Goal: Information Seeking & Learning: Learn about a topic

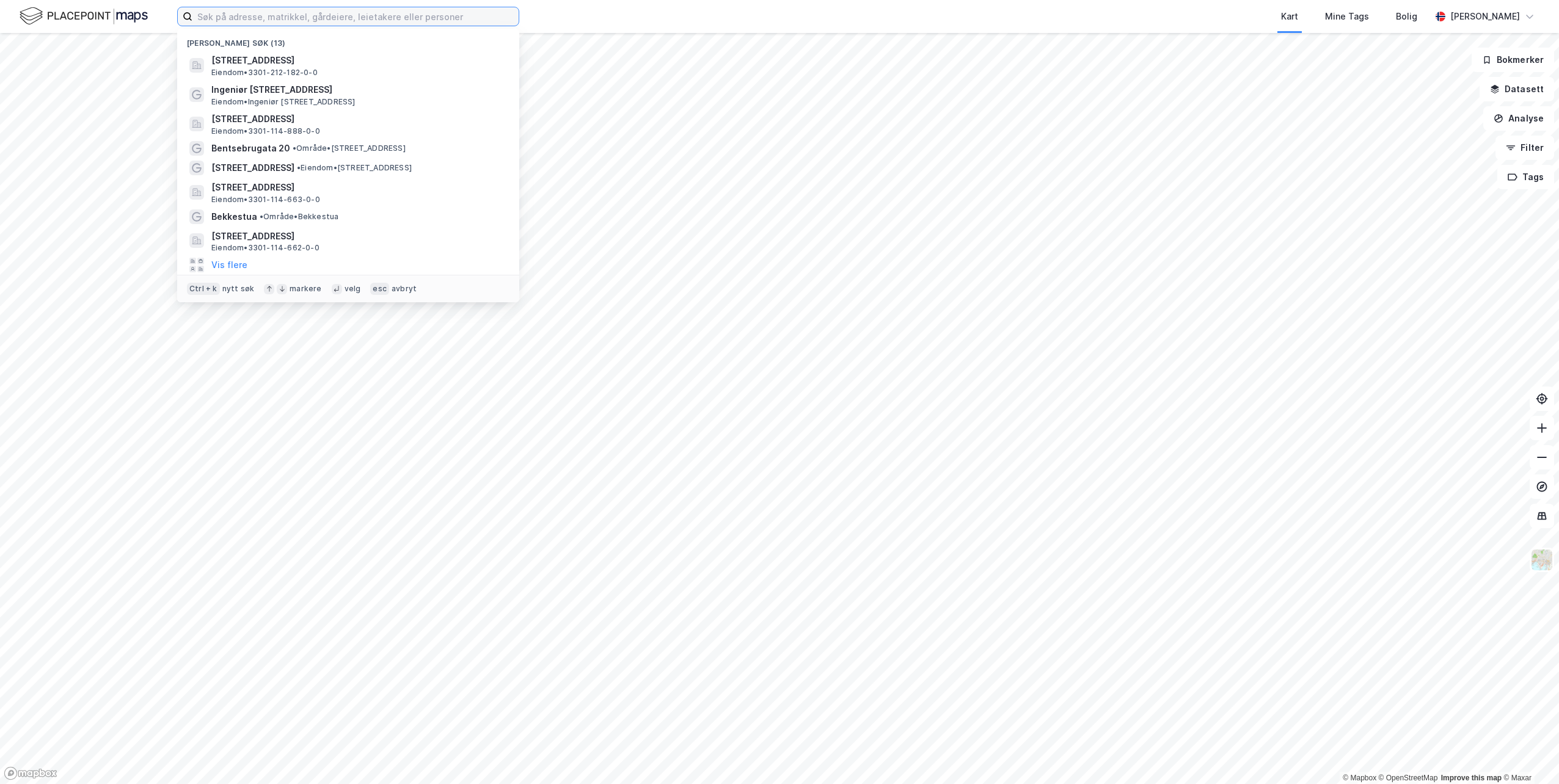
click at [275, 21] on input at bounding box center [355, 17] width 326 height 19
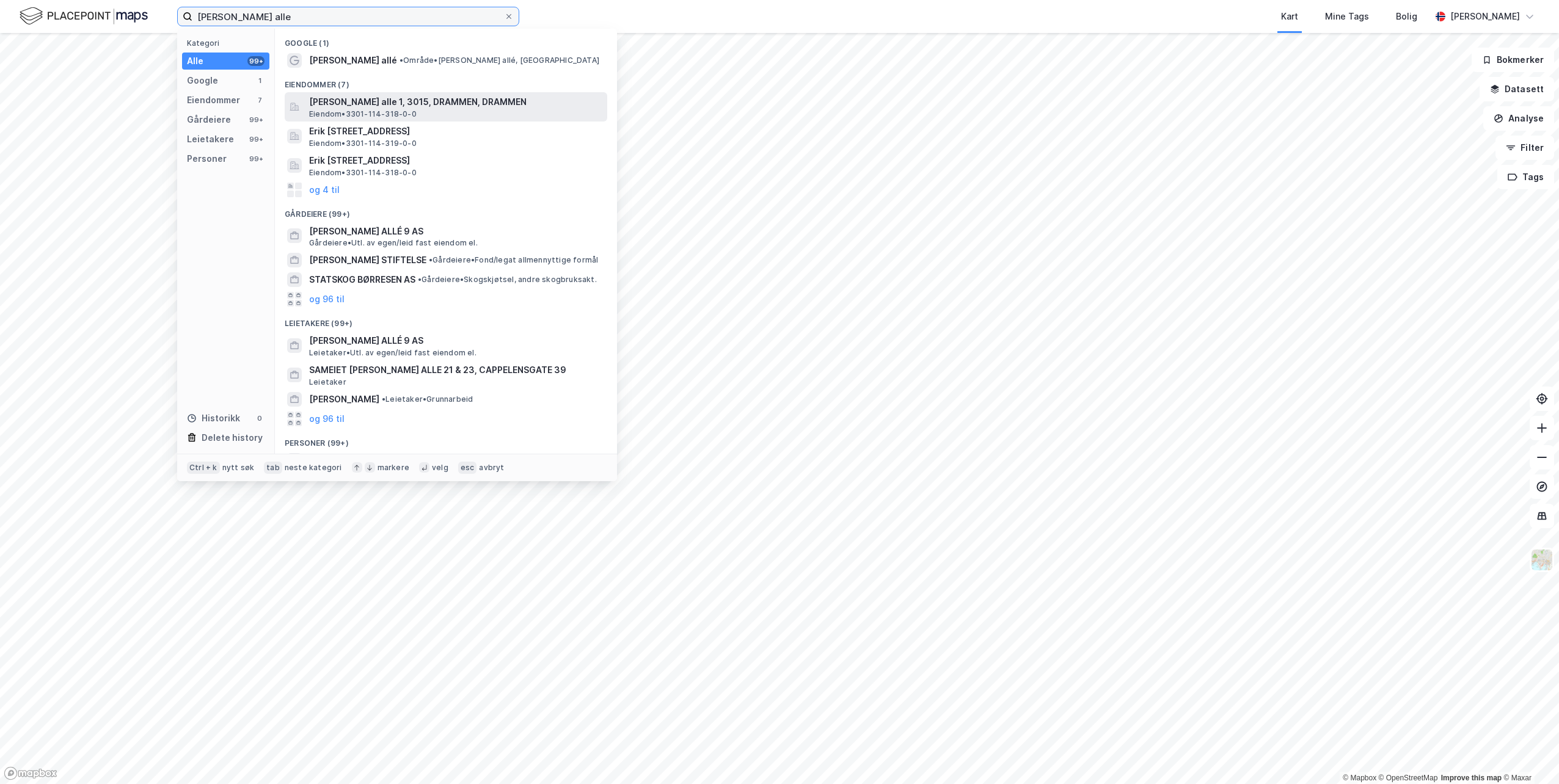
type input "[PERSON_NAME] alle"
click at [428, 101] on span "[PERSON_NAME] alle 1, 3015, DRAMMEN, DRAMMEN" at bounding box center [455, 102] width 293 height 15
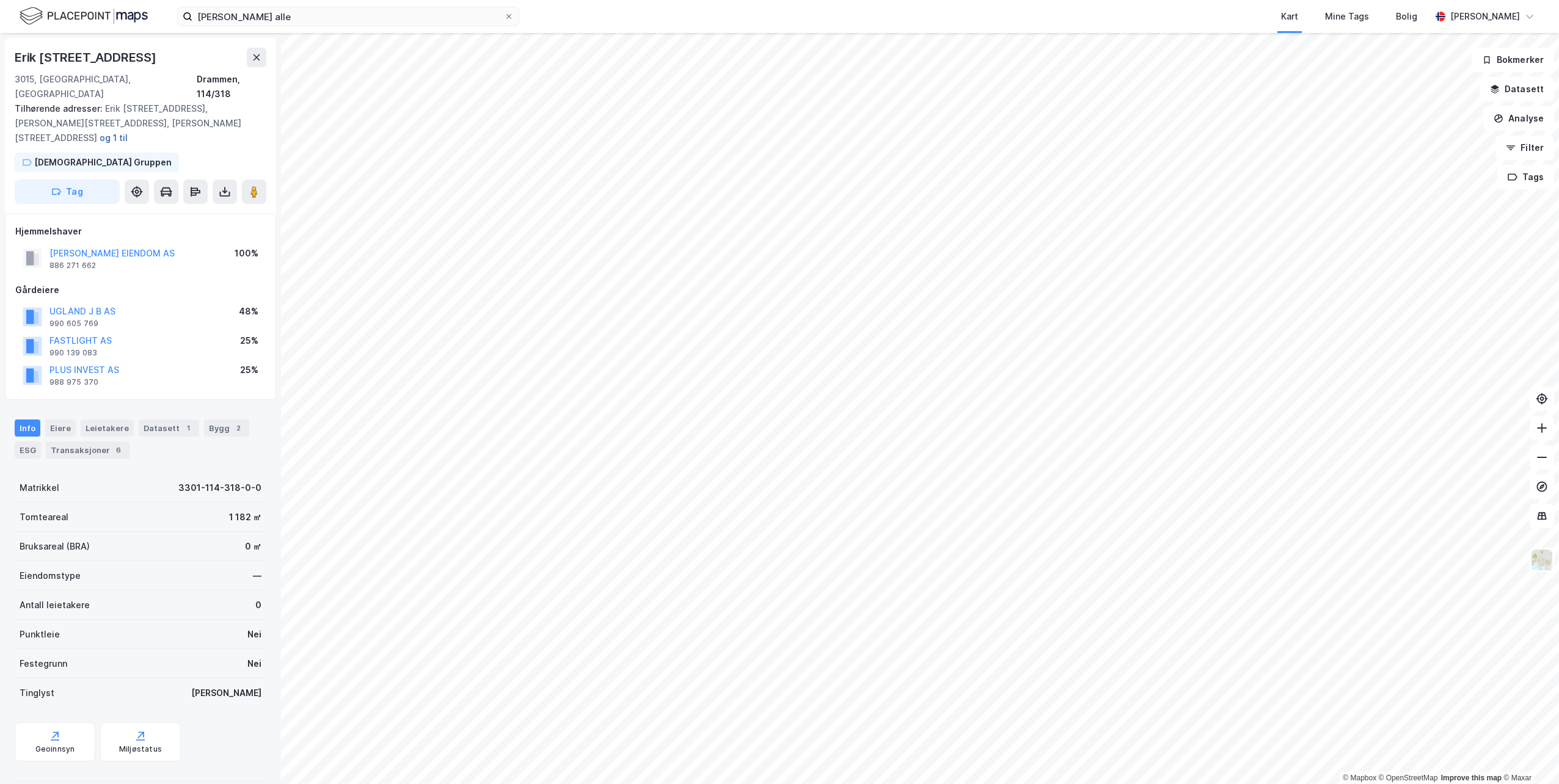
click at [0, 0] on button "og 1 til" at bounding box center [0, 0] width 0 height 0
